Goal: Find contact information: Find contact information

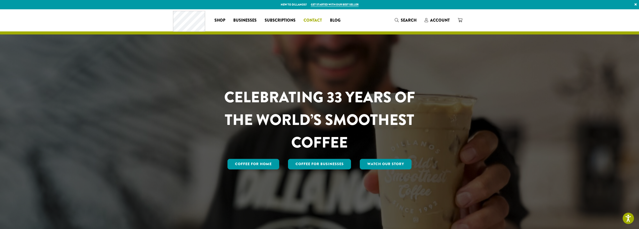
click at [316, 16] on link "Contact" at bounding box center [313, 20] width 26 height 8
click at [315, 21] on span "Contact" at bounding box center [313, 20] width 18 height 6
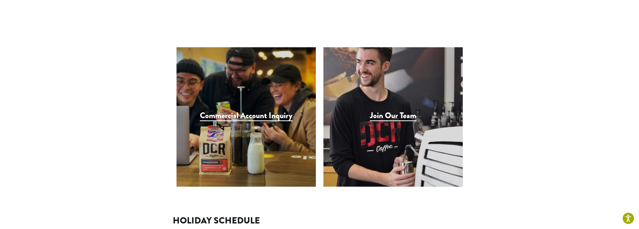
scroll to position [477, 0]
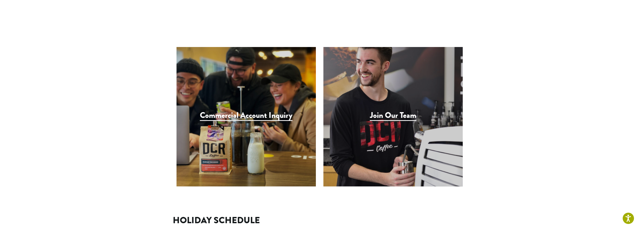
click at [404, 111] on h3 "Join Our Team" at bounding box center [393, 116] width 46 height 10
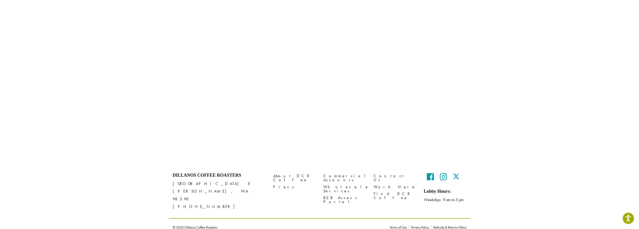
scroll to position [170, 0]
click at [382, 183] on link "Work Here" at bounding box center [395, 186] width 43 height 7
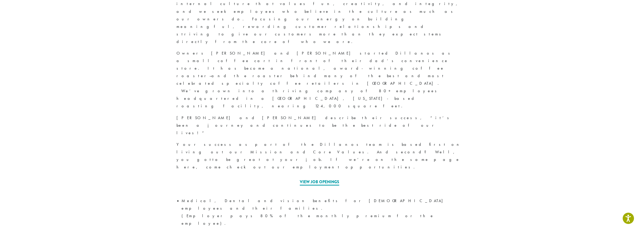
scroll to position [170, 0]
click at [321, 181] on link "View Job Openings" at bounding box center [319, 184] width 39 height 7
